Goal: Navigation & Orientation: Find specific page/section

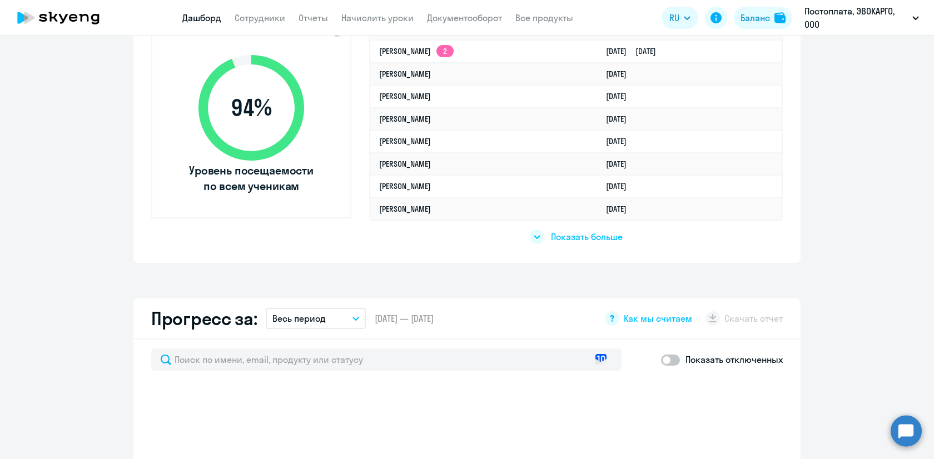
scroll to position [404, 0]
select select "30"
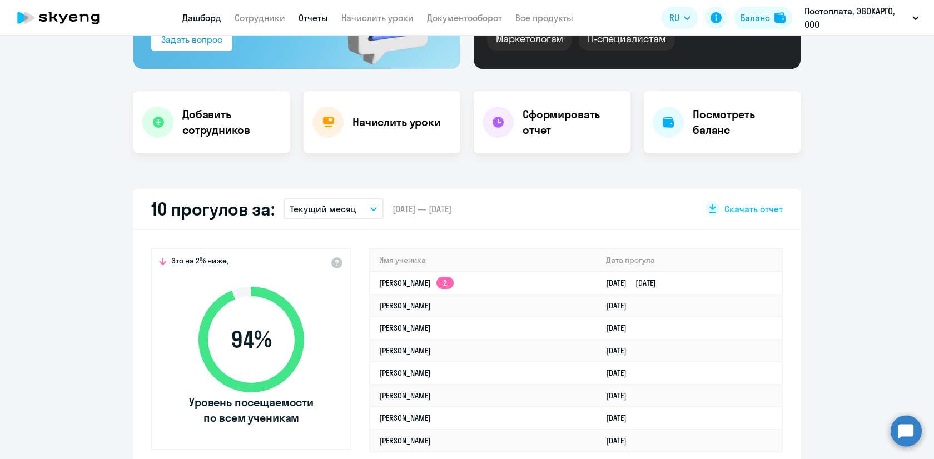
scroll to position [171, 0]
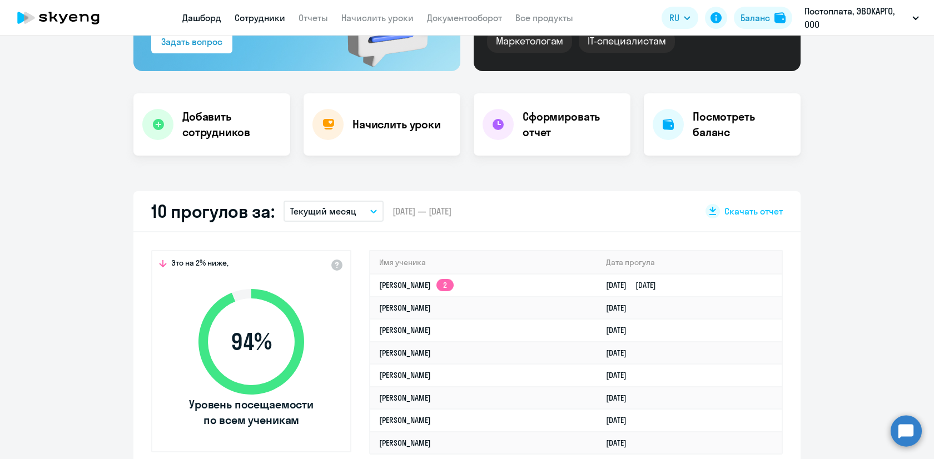
click at [270, 21] on link "Сотрудники" at bounding box center [260, 17] width 51 height 11
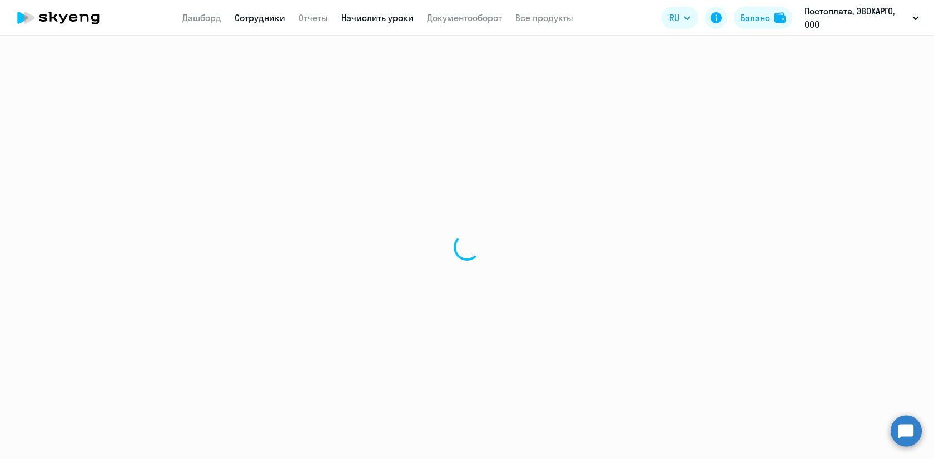
select select "30"
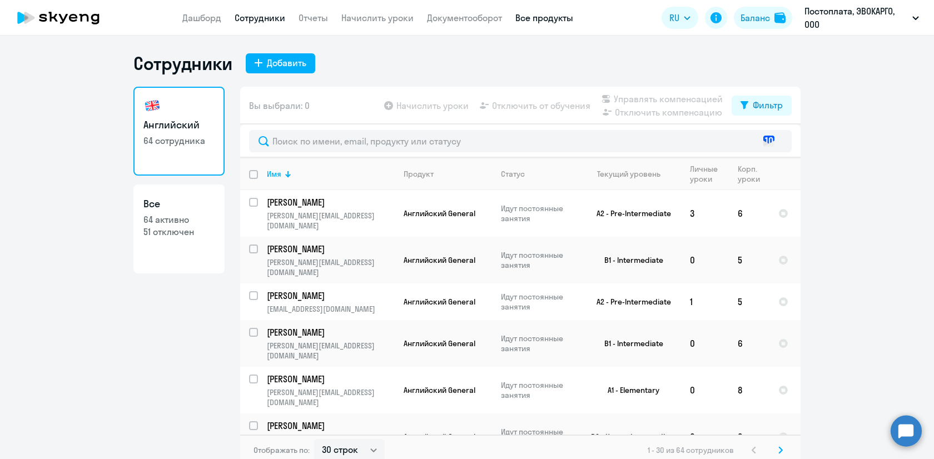
click at [557, 20] on link "Все продукты" at bounding box center [544, 17] width 58 height 11
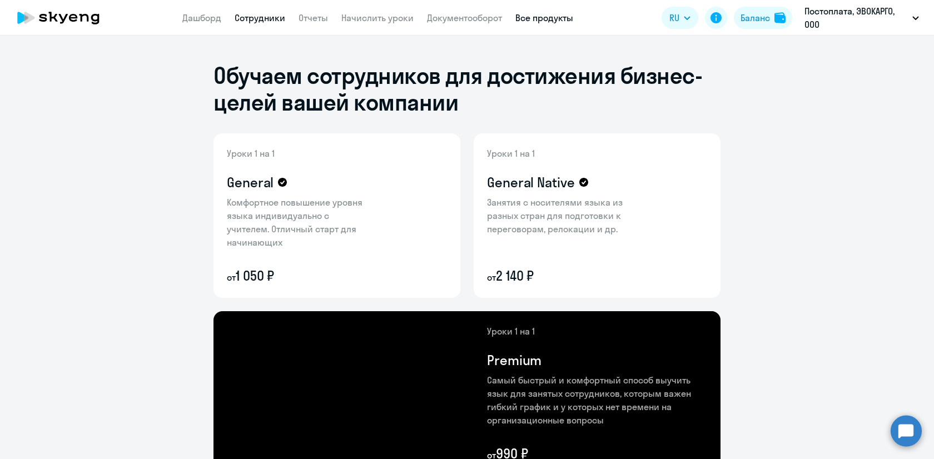
click at [254, 16] on link "Сотрудники" at bounding box center [260, 17] width 51 height 11
select select "30"
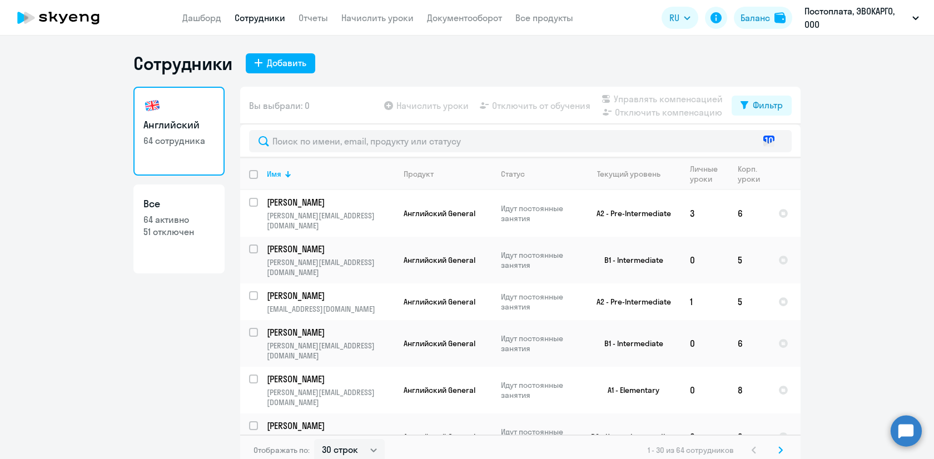
click at [190, 197] on h3 "Все" at bounding box center [178, 204] width 71 height 14
select select "30"
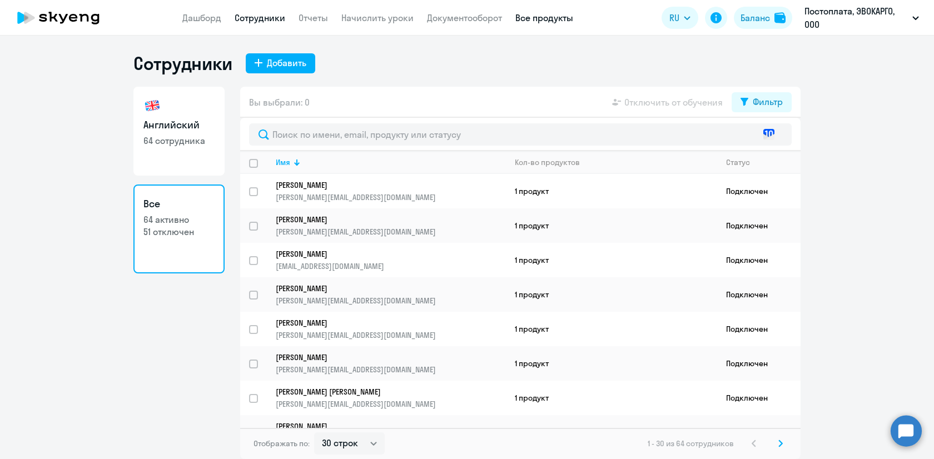
click at [541, 19] on link "Все продукты" at bounding box center [544, 17] width 58 height 11
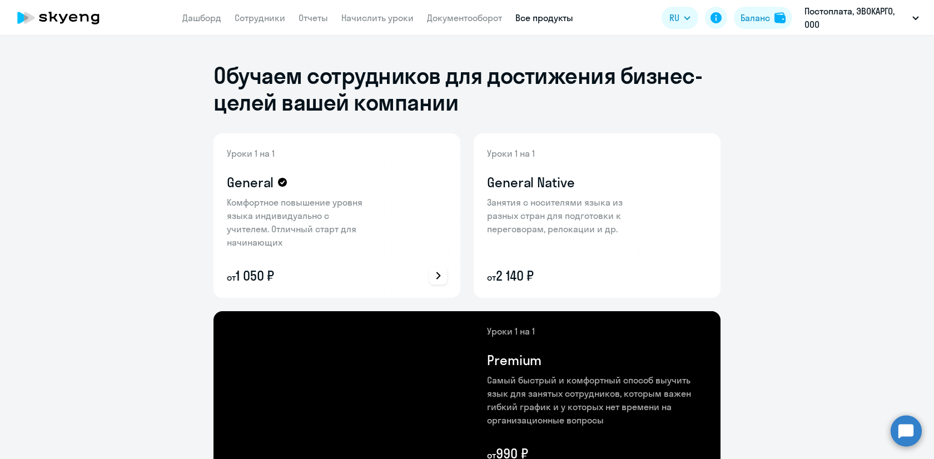
click at [435, 275] on icon at bounding box center [438, 275] width 13 height 13
click at [797, 149] on div at bounding box center [467, 229] width 934 height 459
